Goal: Complete application form

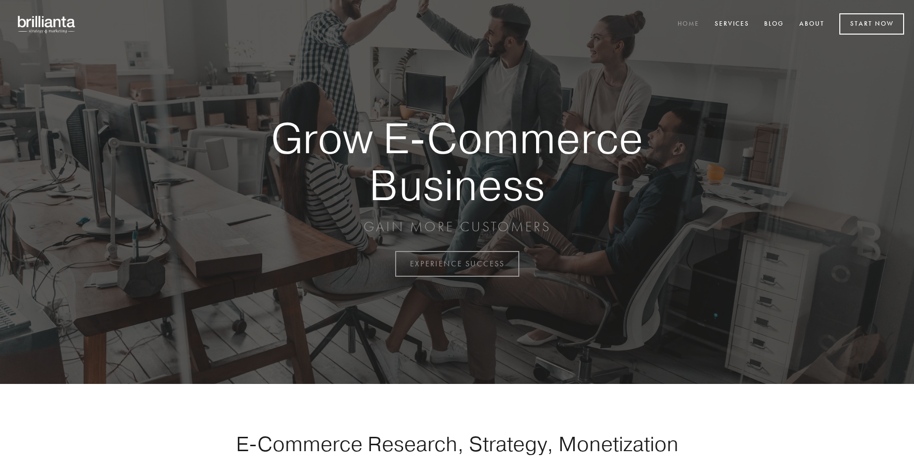
scroll to position [2593, 0]
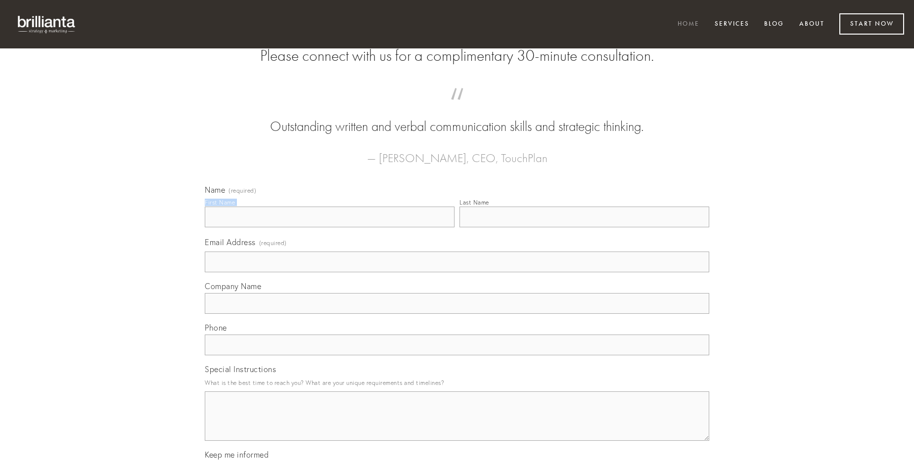
type input "[PERSON_NAME]"
click at [584, 228] on input "Last Name" at bounding box center [584, 217] width 250 height 21
type input "[PERSON_NAME]"
click at [457, 273] on input "Email Address (required)" at bounding box center [457, 262] width 504 height 21
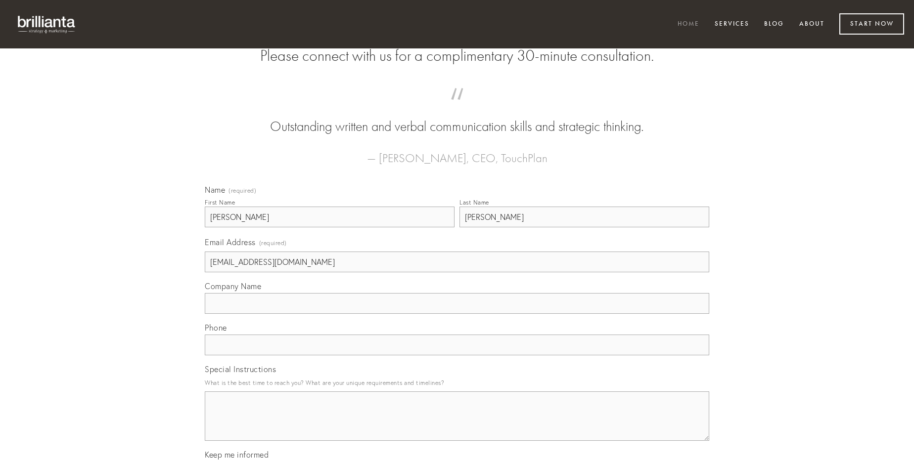
type input "[EMAIL_ADDRESS][DOMAIN_NAME]"
click at [457, 314] on input "Company Name" at bounding box center [457, 303] width 504 height 21
type input "[PERSON_NAME]"
click at [457, 356] on input "text" at bounding box center [457, 345] width 504 height 21
click at [457, 425] on textarea "Special Instructions" at bounding box center [457, 416] width 504 height 49
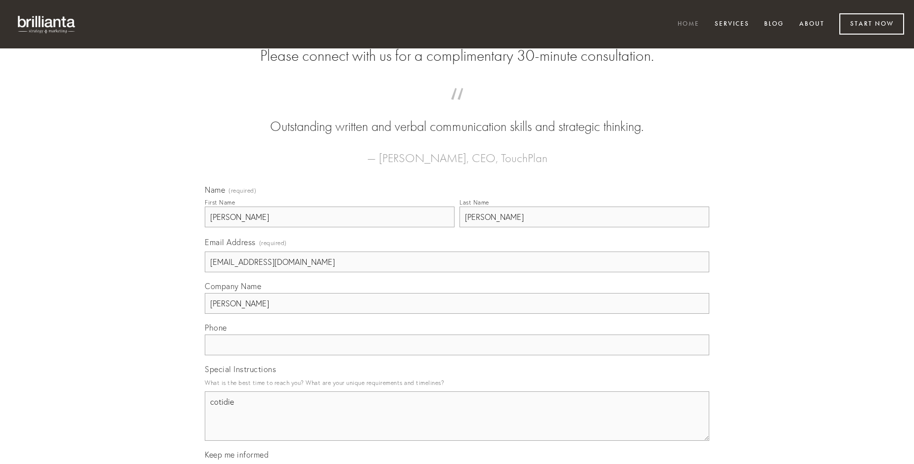
type textarea "cotidie"
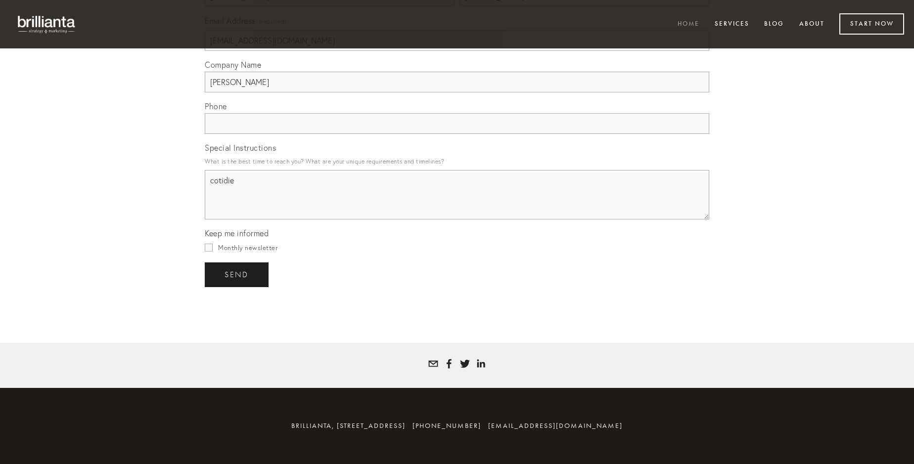
click at [237, 275] on span "send" at bounding box center [237, 275] width 24 height 9
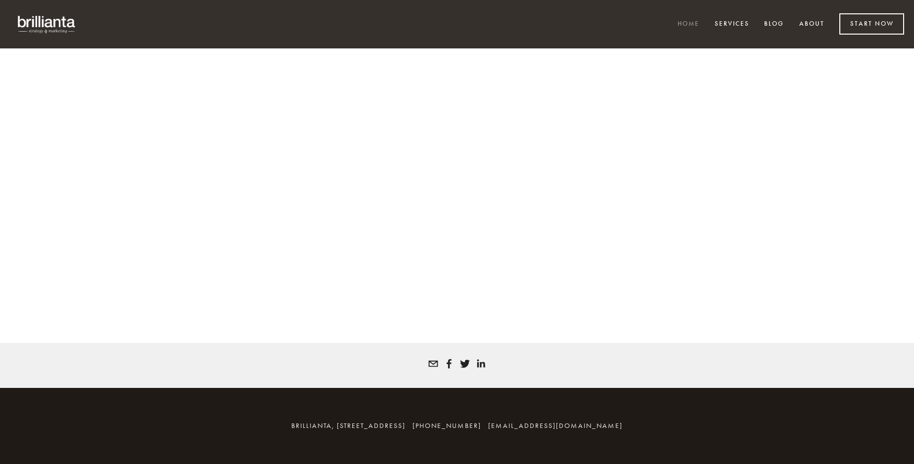
scroll to position [2579, 0]
